Goal: Task Accomplishment & Management: Complete application form

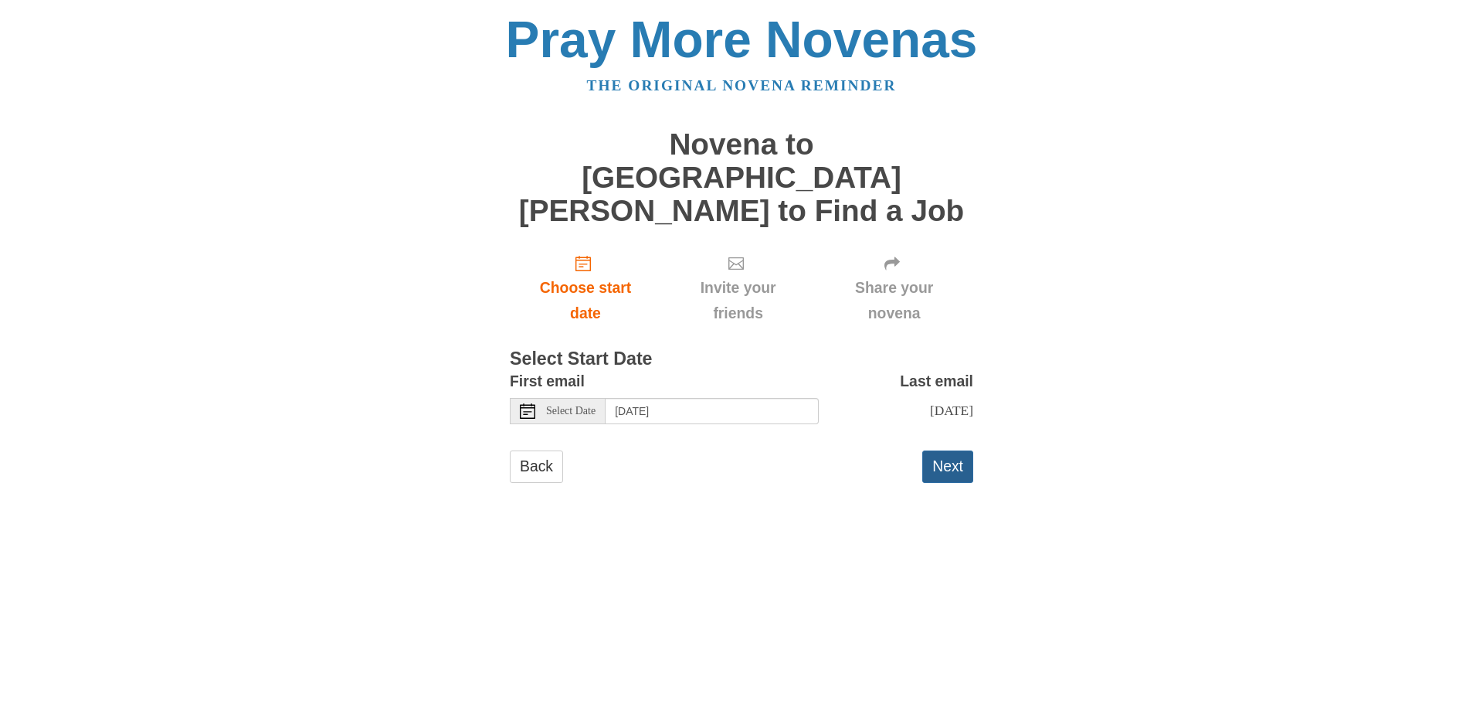
click at [949, 450] on button "Next" at bounding box center [947, 466] width 51 height 32
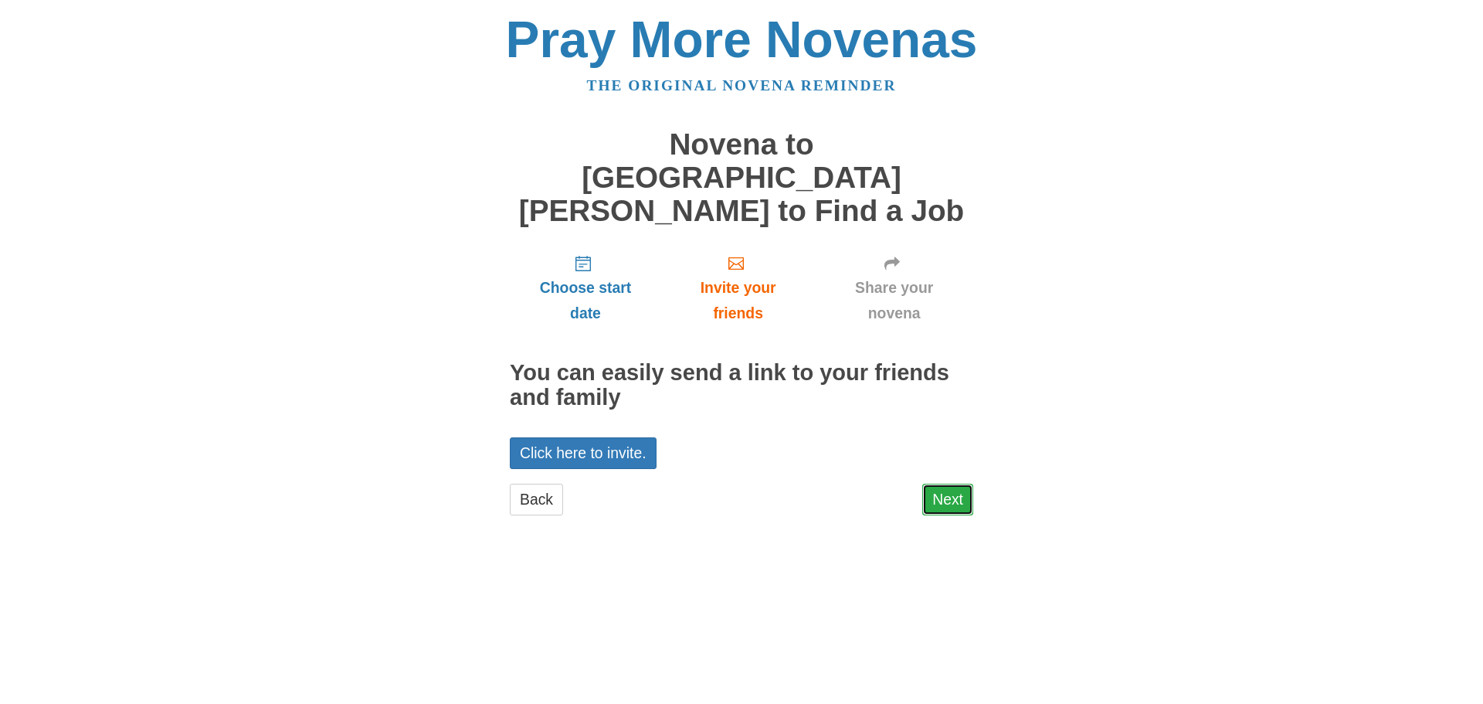
click at [951, 484] on link "Next" at bounding box center [947, 500] width 51 height 32
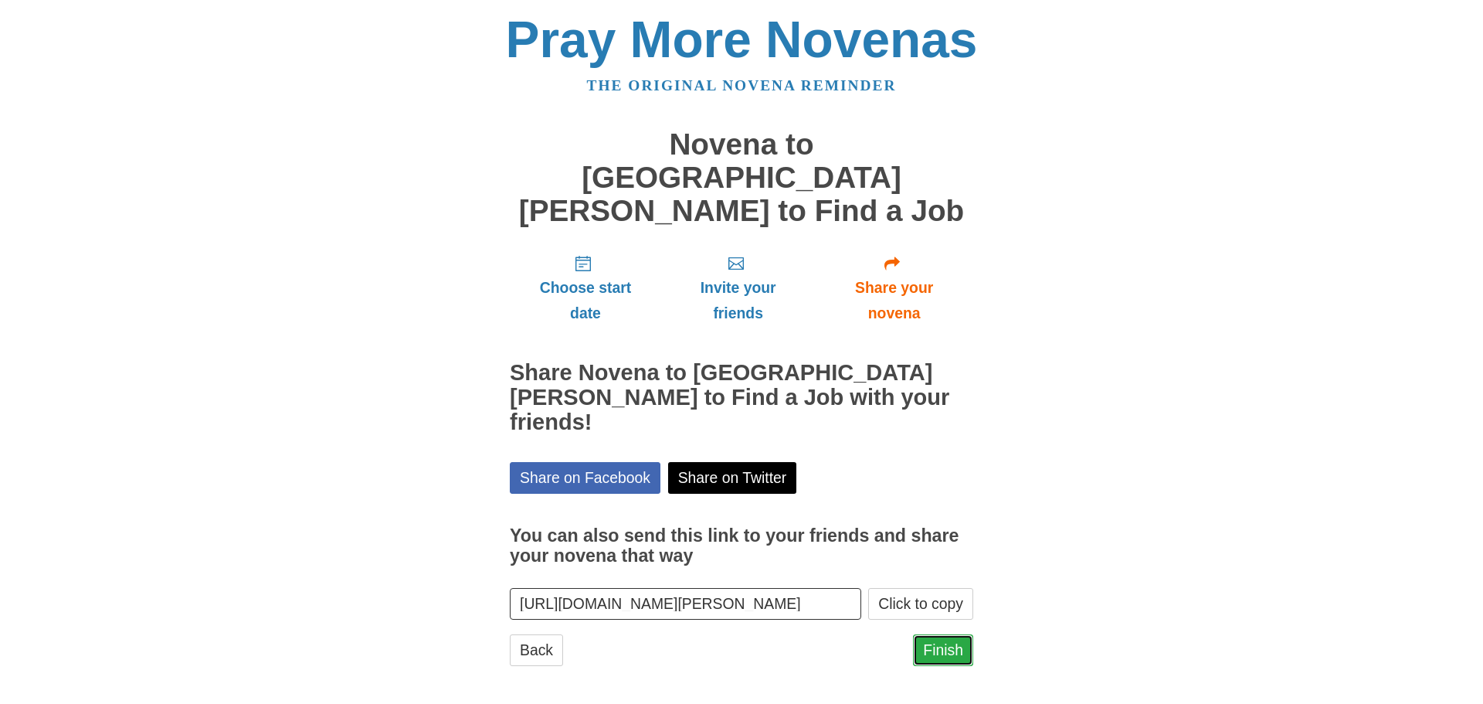
click at [947, 634] on link "Finish" at bounding box center [943, 650] width 60 height 32
